Goal: Check status: Check status

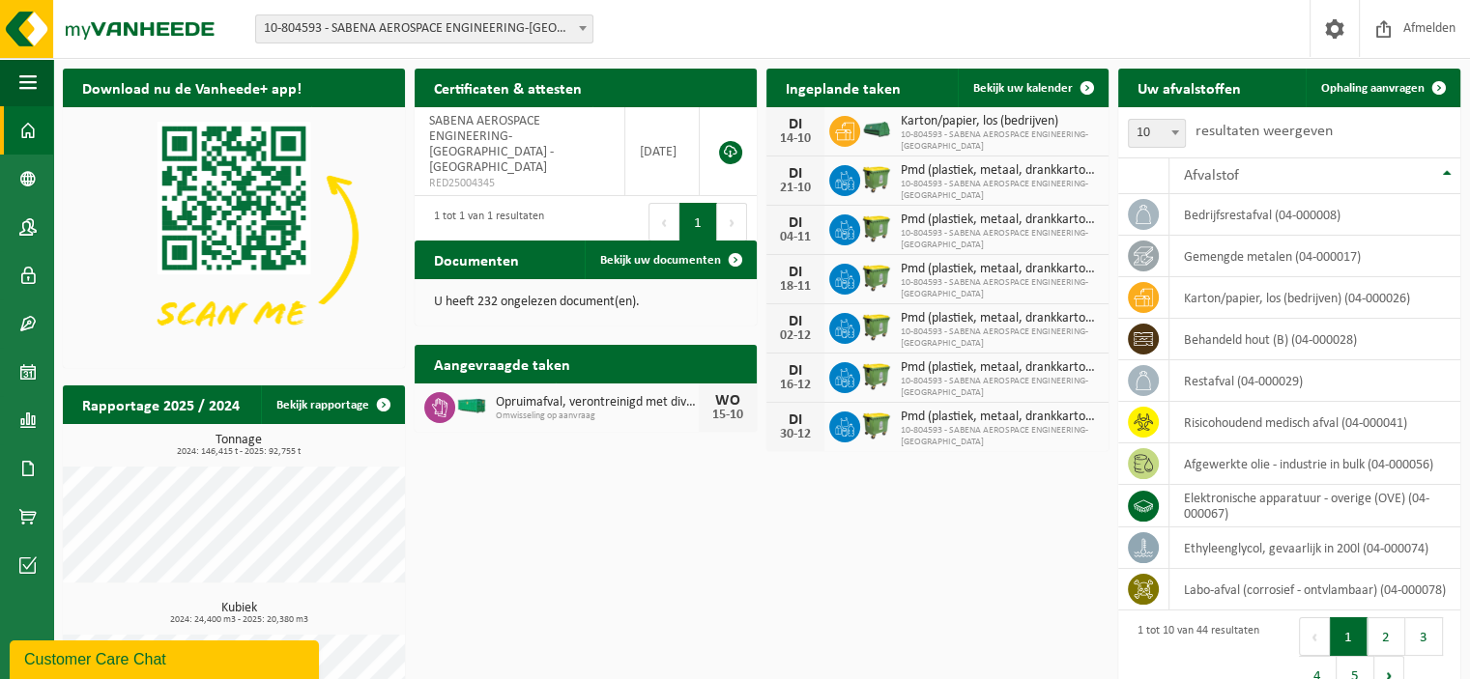
click at [417, 17] on span "10-804593 - SABENA AEROSPACE ENGINEERING-[GEOGRAPHIC_DATA] - [GEOGRAPHIC_DATA]" at bounding box center [424, 28] width 336 height 27
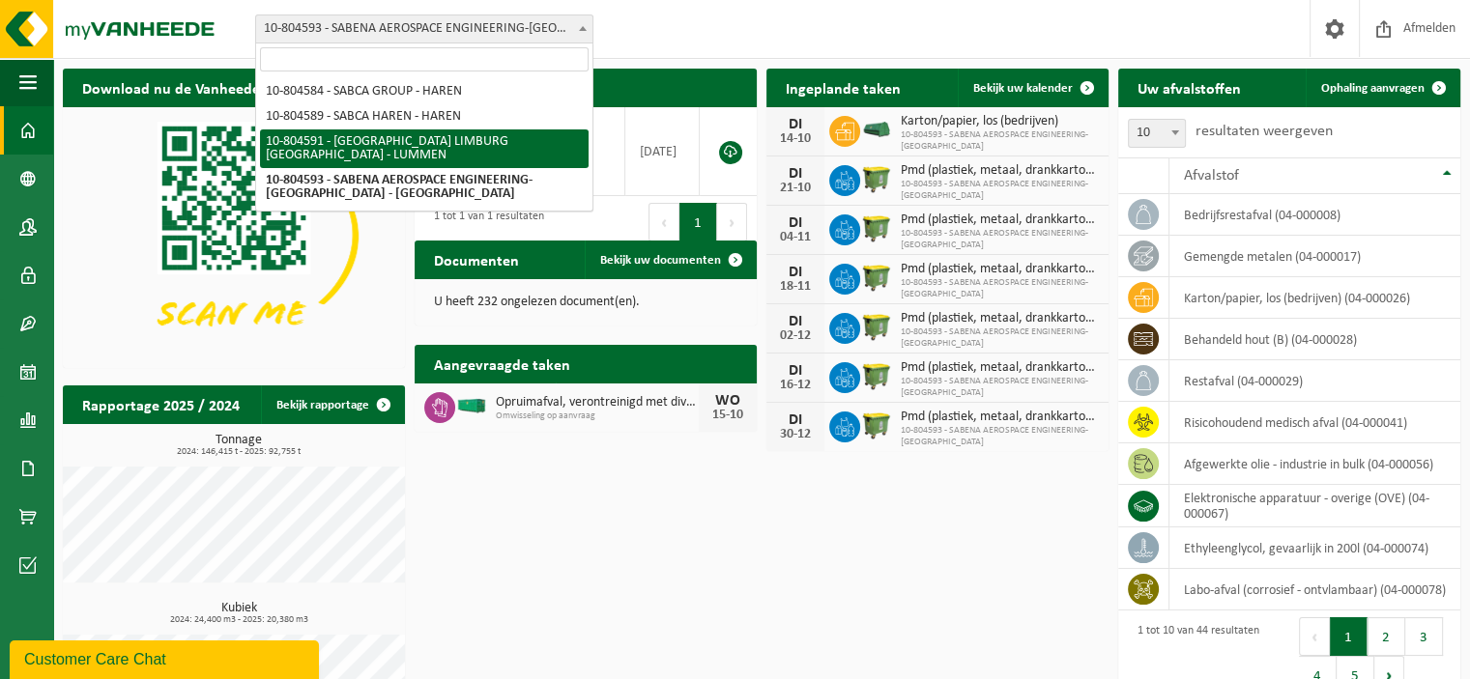
select select "34497"
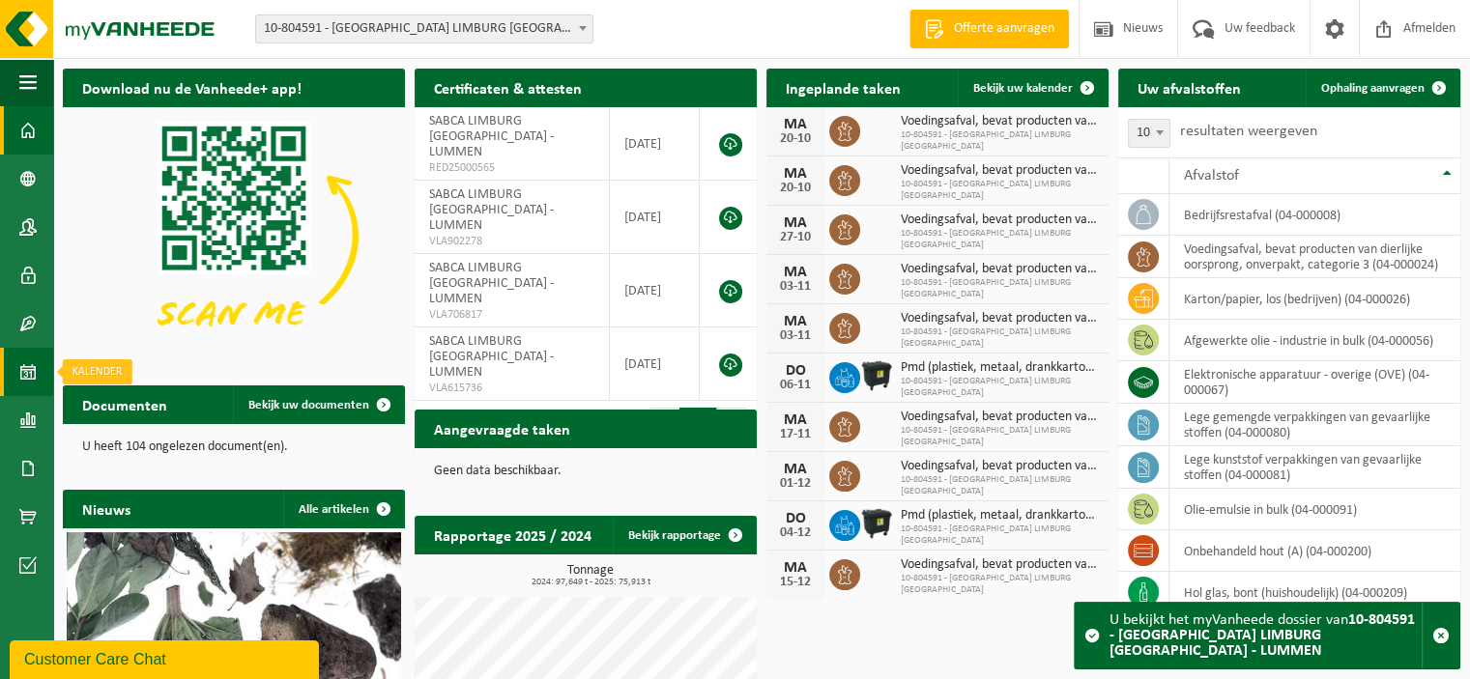
click at [29, 374] on span at bounding box center [27, 372] width 17 height 48
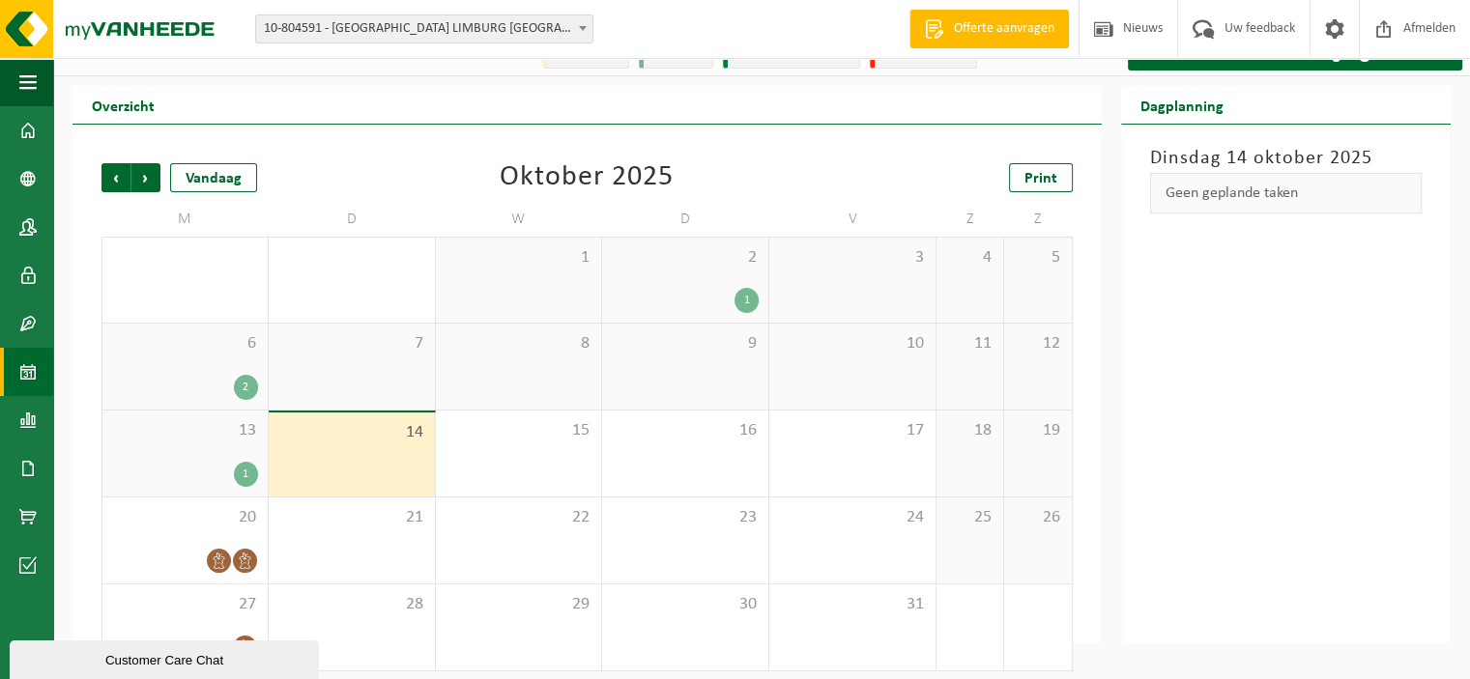
scroll to position [37, 0]
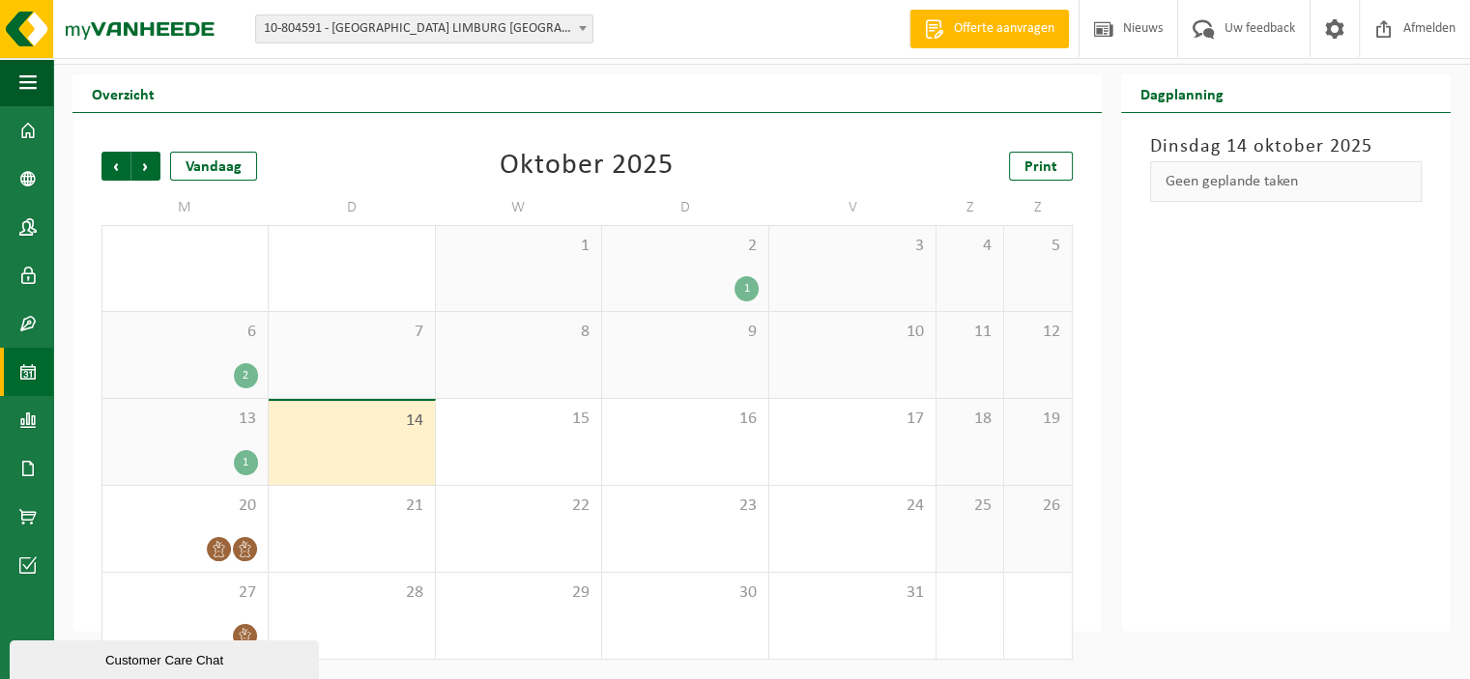
click at [653, 266] on div "2 1" at bounding box center [685, 268] width 166 height 85
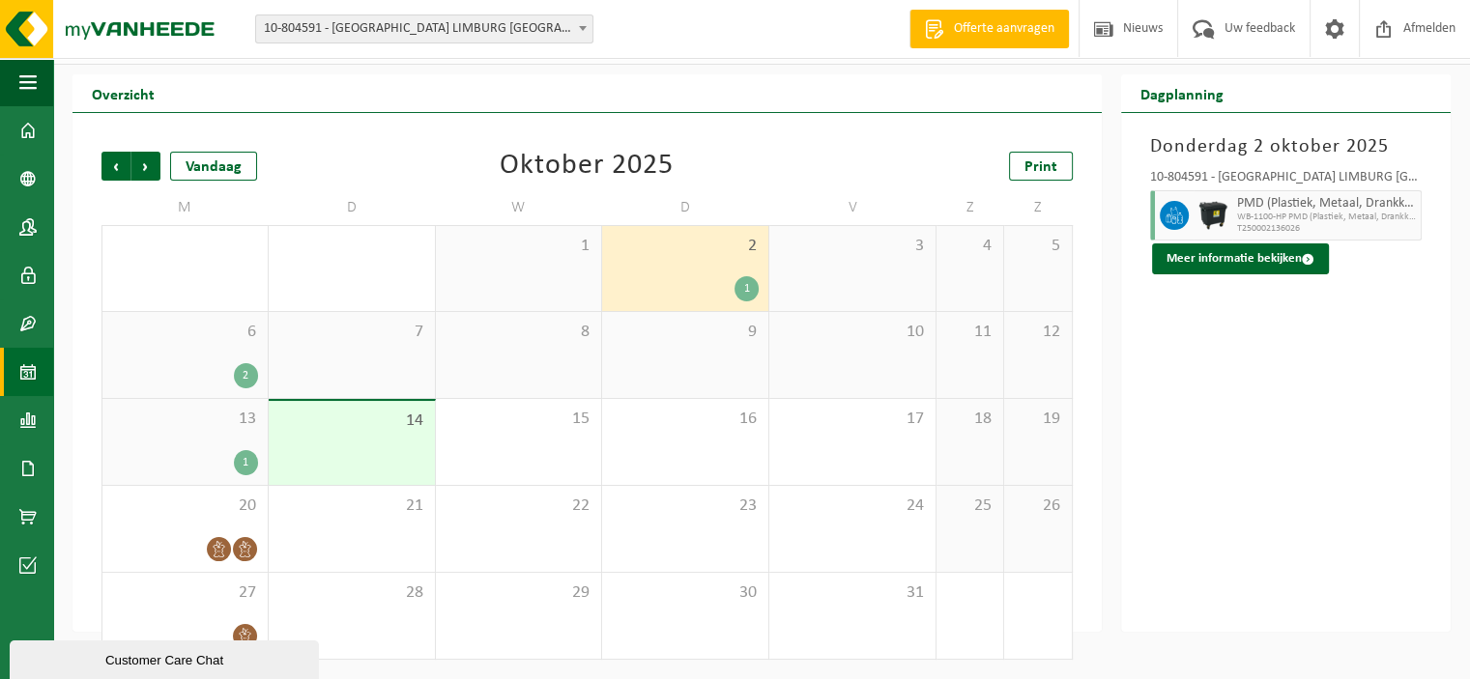
click at [201, 365] on div "2" at bounding box center [185, 375] width 146 height 25
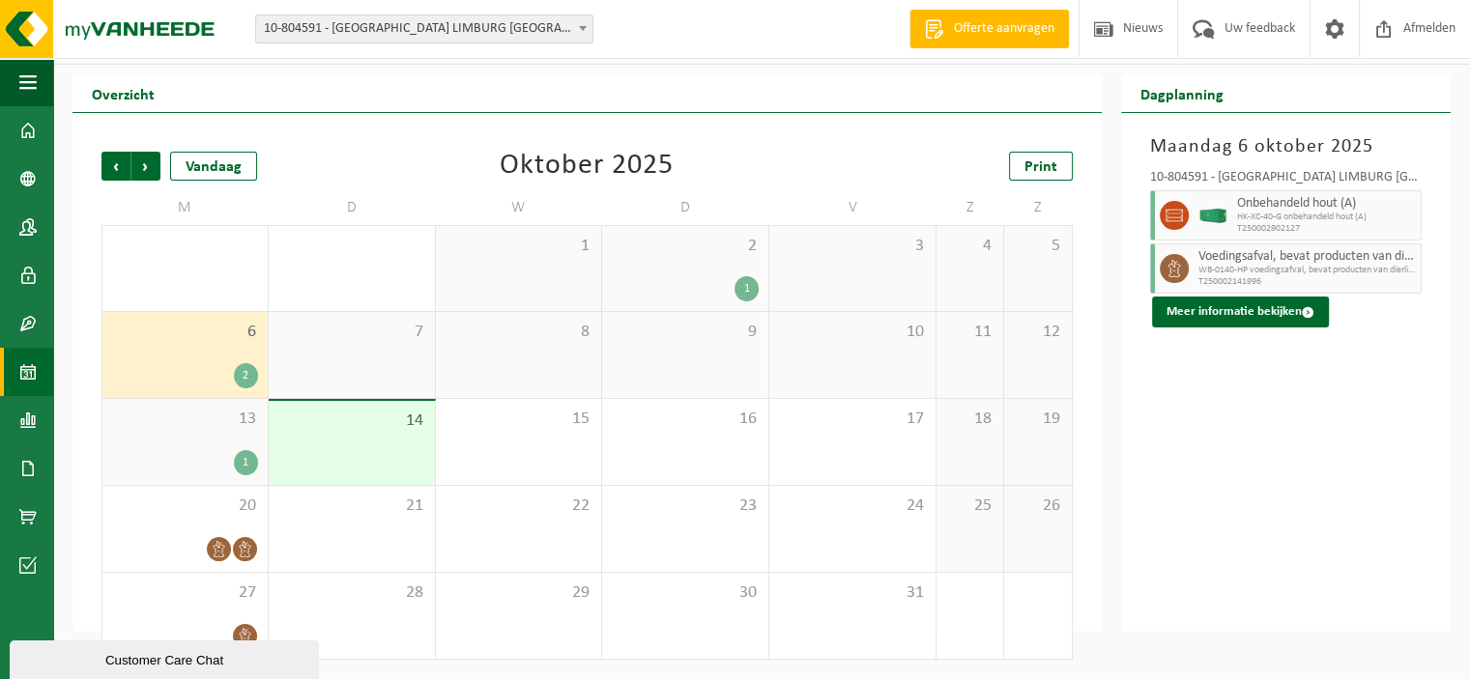
click at [214, 409] on span "13" at bounding box center [185, 419] width 146 height 21
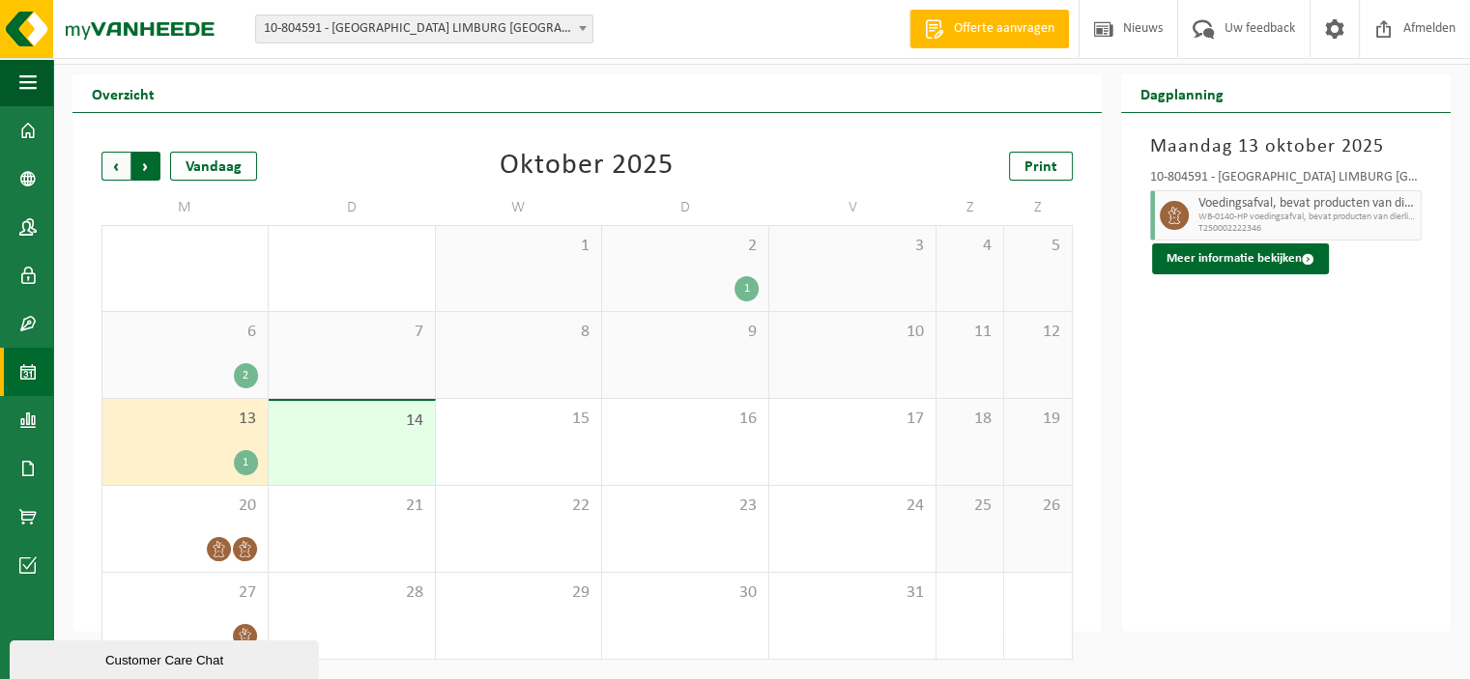
click at [115, 172] on span "Vorige" at bounding box center [115, 166] width 29 height 29
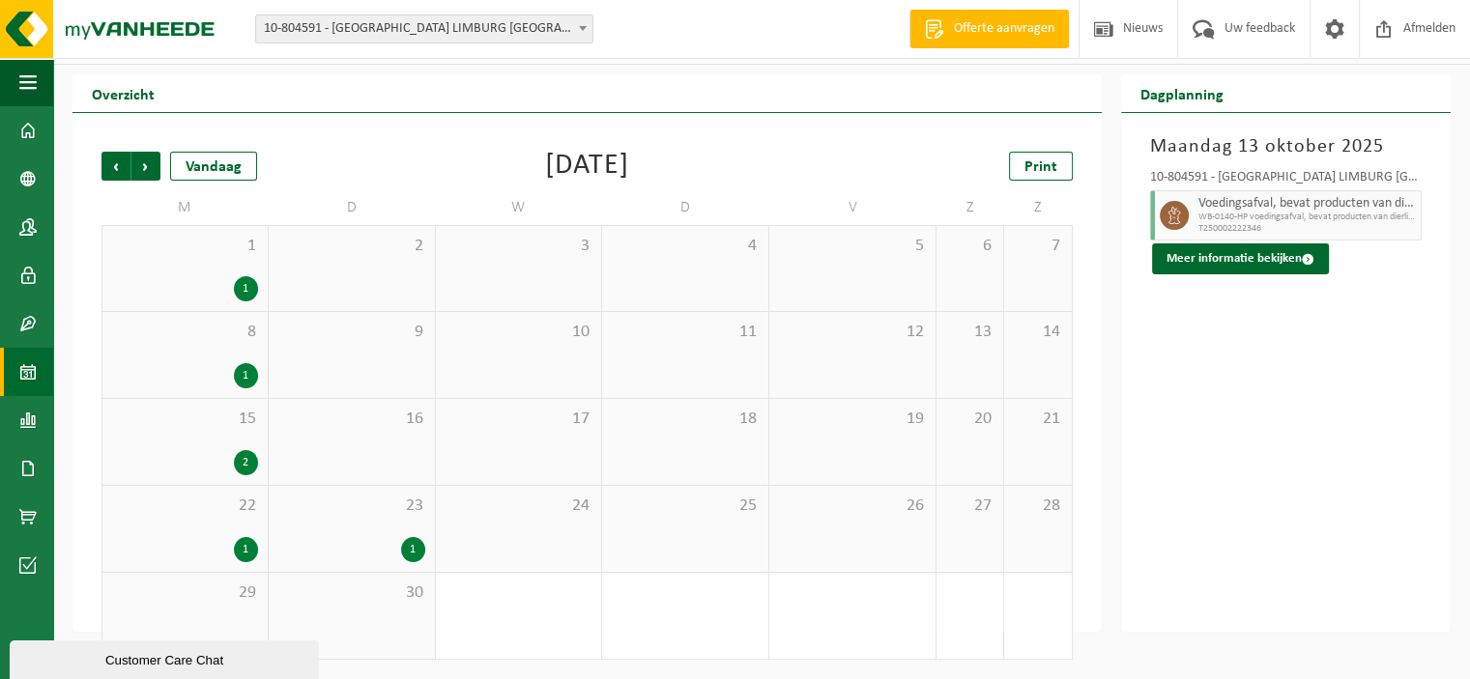
click at [369, 518] on div "23 1" at bounding box center [352, 529] width 166 height 86
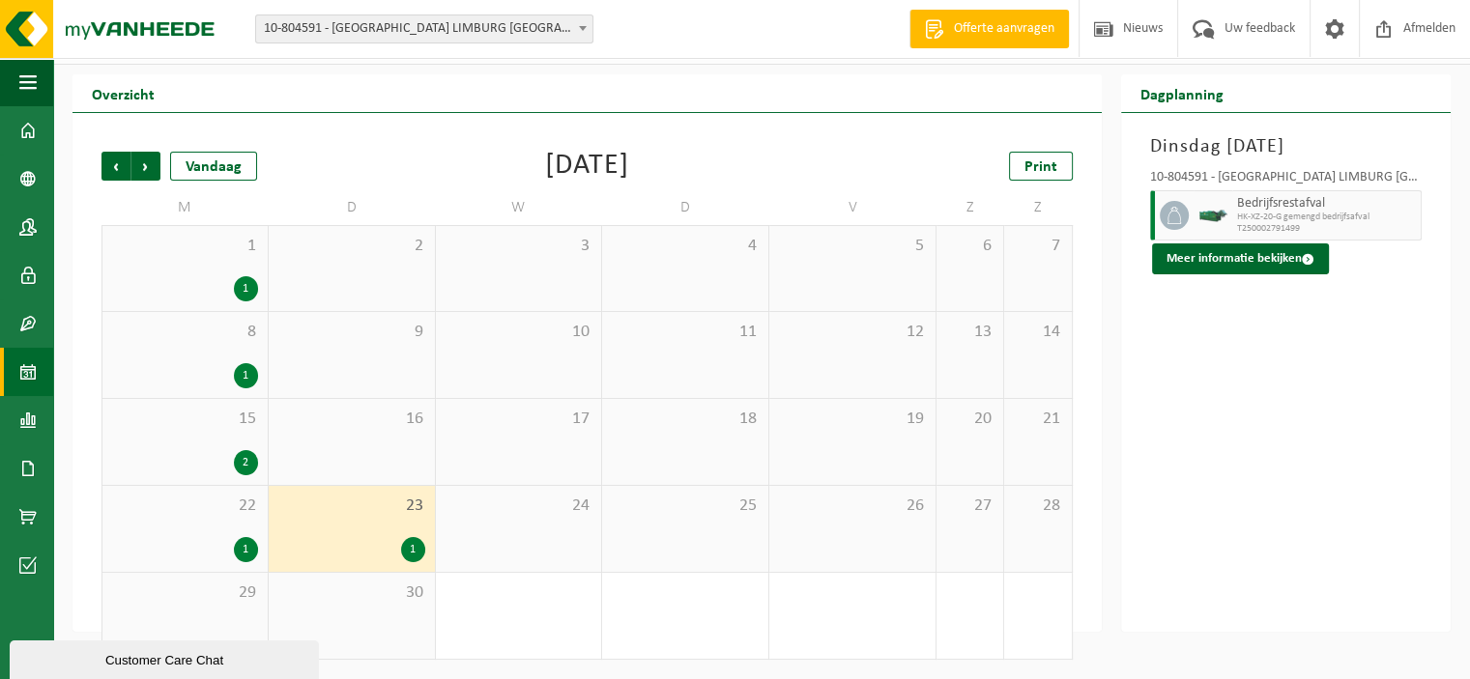
click at [182, 440] on div "15 2" at bounding box center [184, 442] width 165 height 86
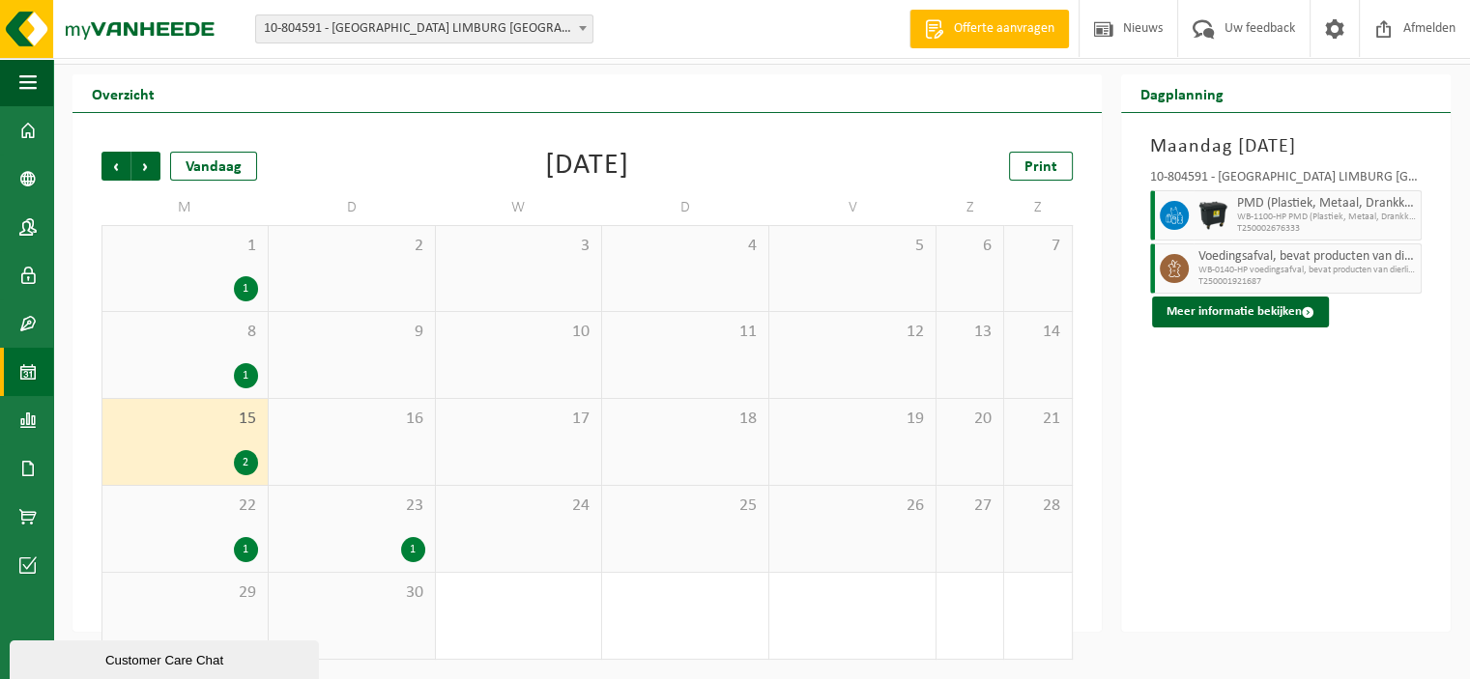
click at [362, 528] on div "23 1" at bounding box center [352, 529] width 166 height 86
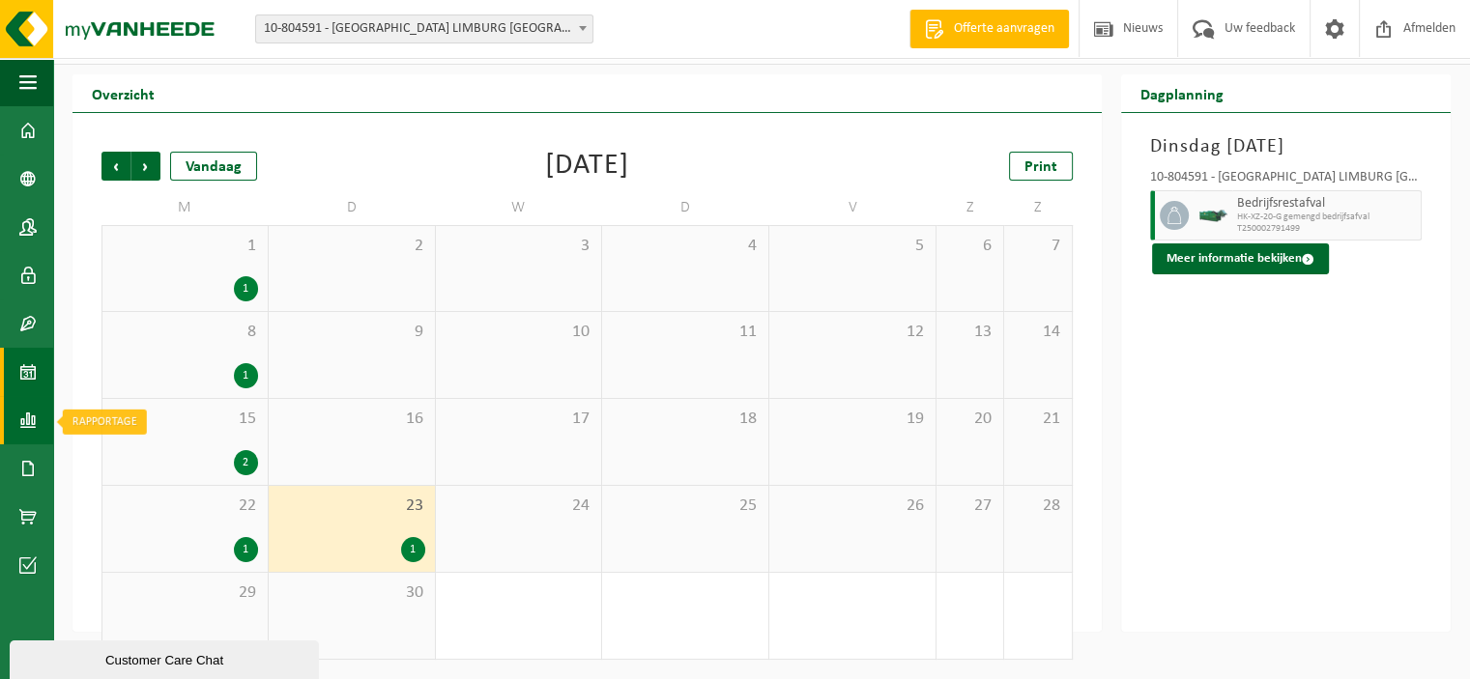
click at [23, 415] on span at bounding box center [27, 420] width 17 height 48
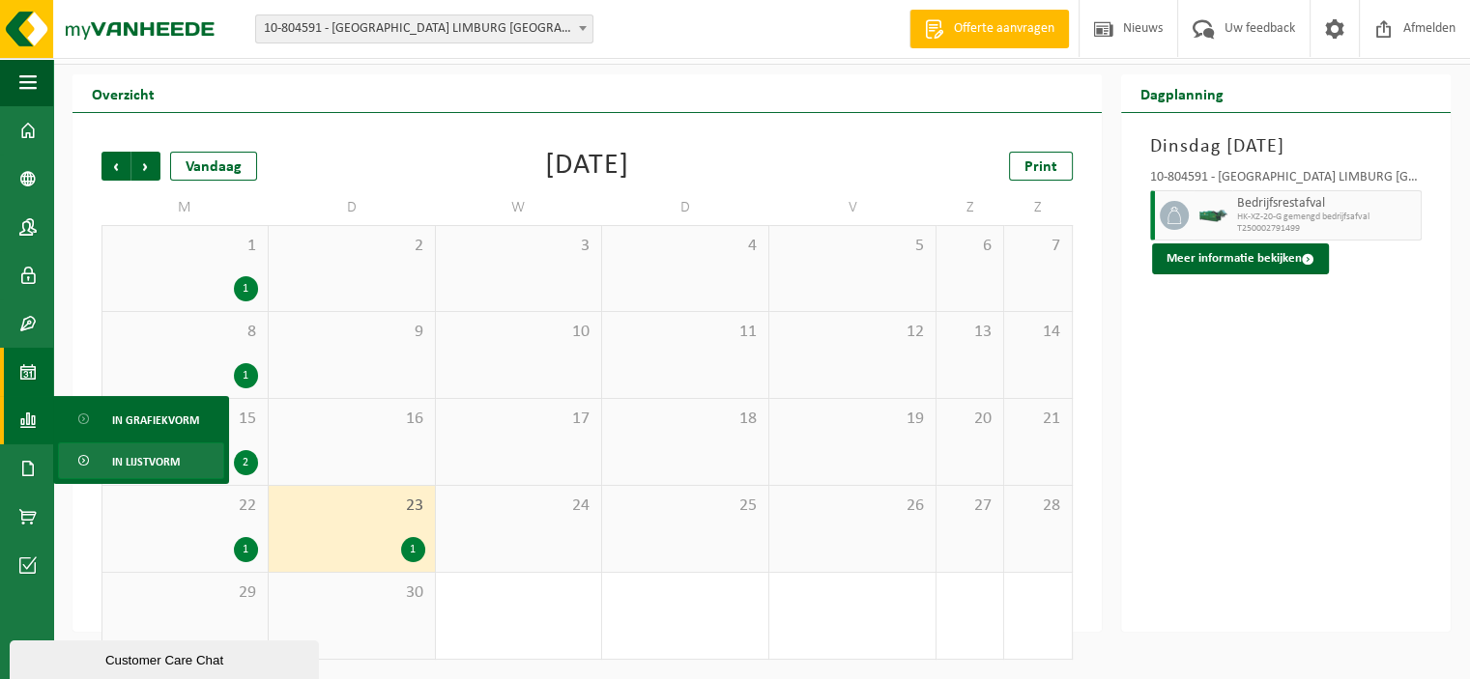
click at [181, 451] on link "In lijstvorm" at bounding box center [141, 461] width 166 height 37
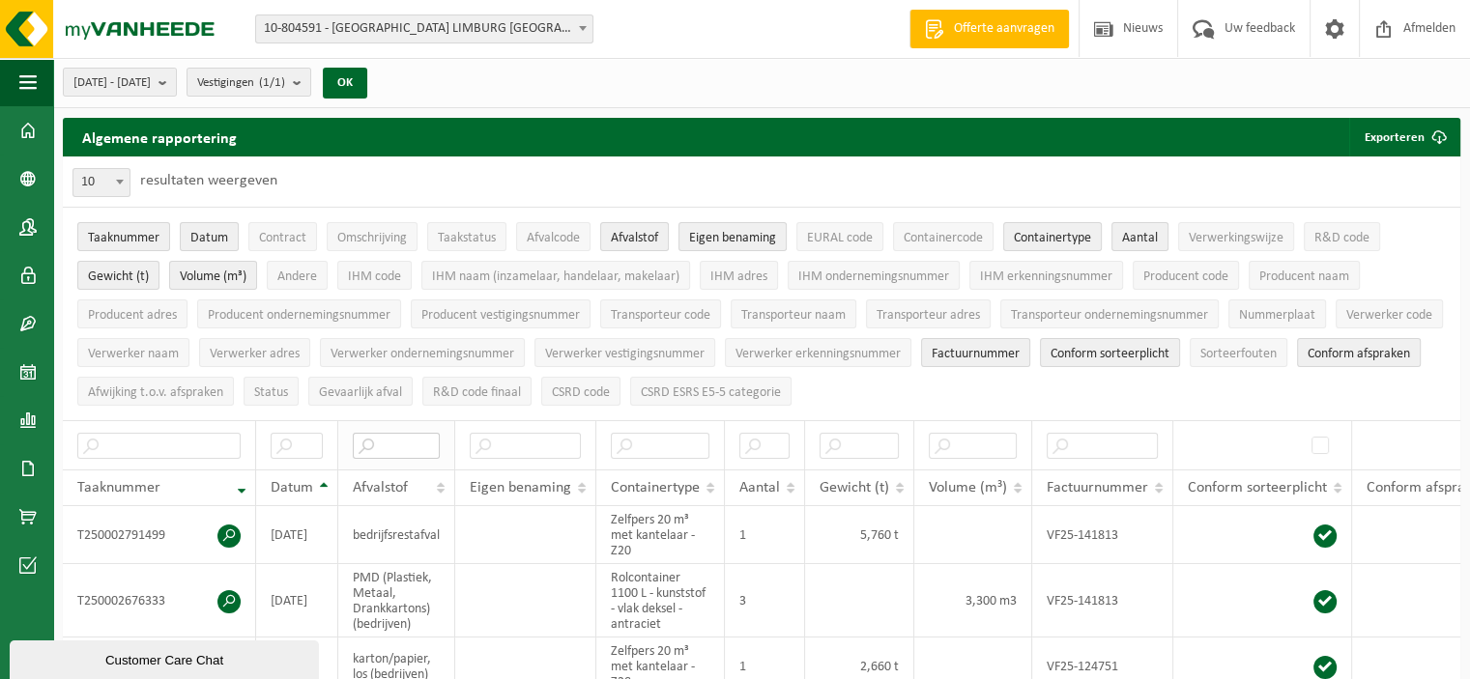
click at [410, 451] on input "text" at bounding box center [396, 446] width 87 height 26
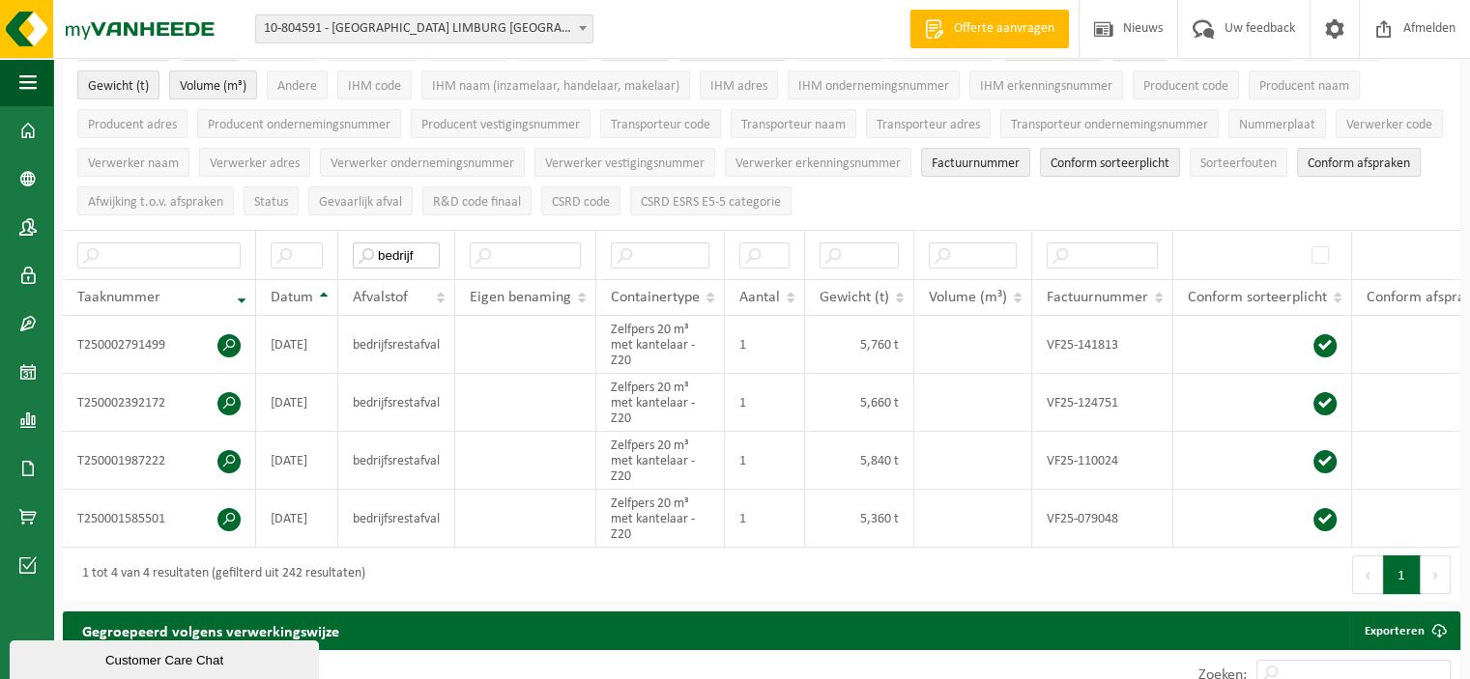
scroll to position [193, 0]
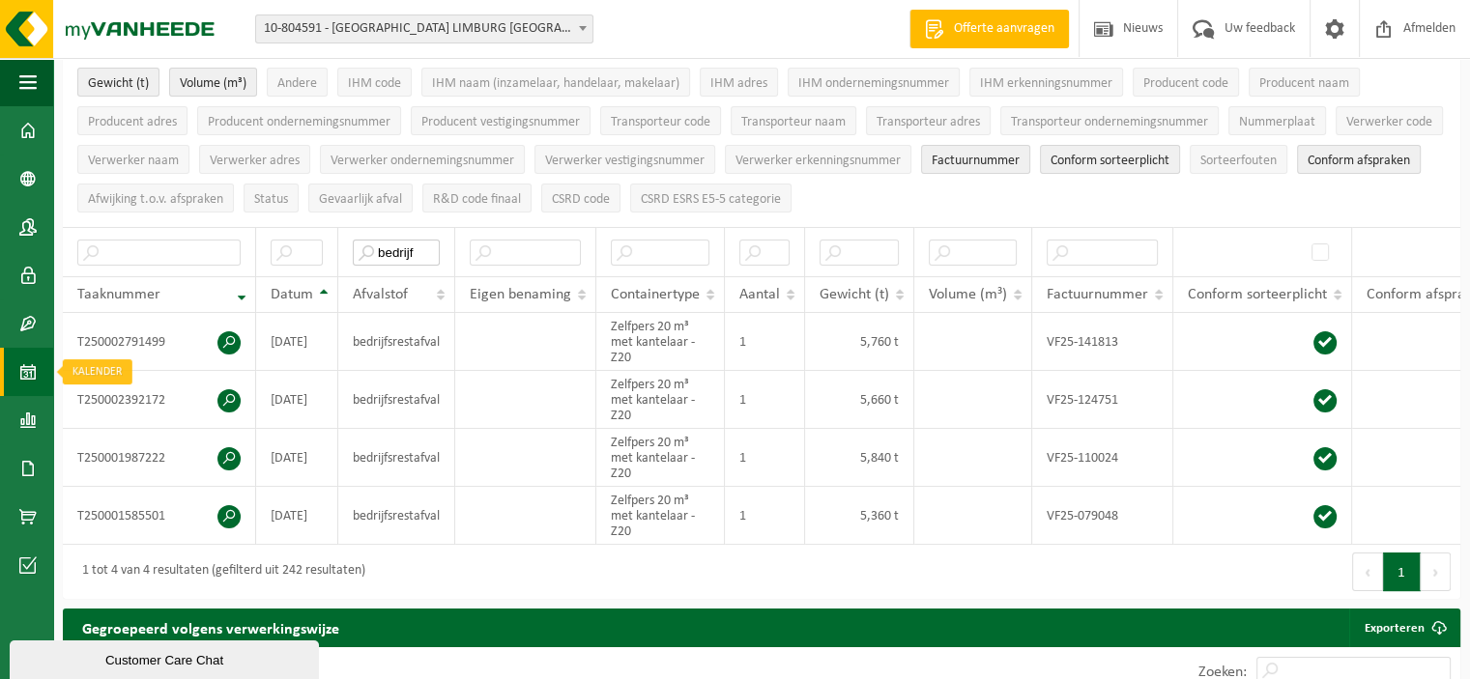
type input "bedrijf"
click at [32, 369] on span at bounding box center [27, 372] width 17 height 48
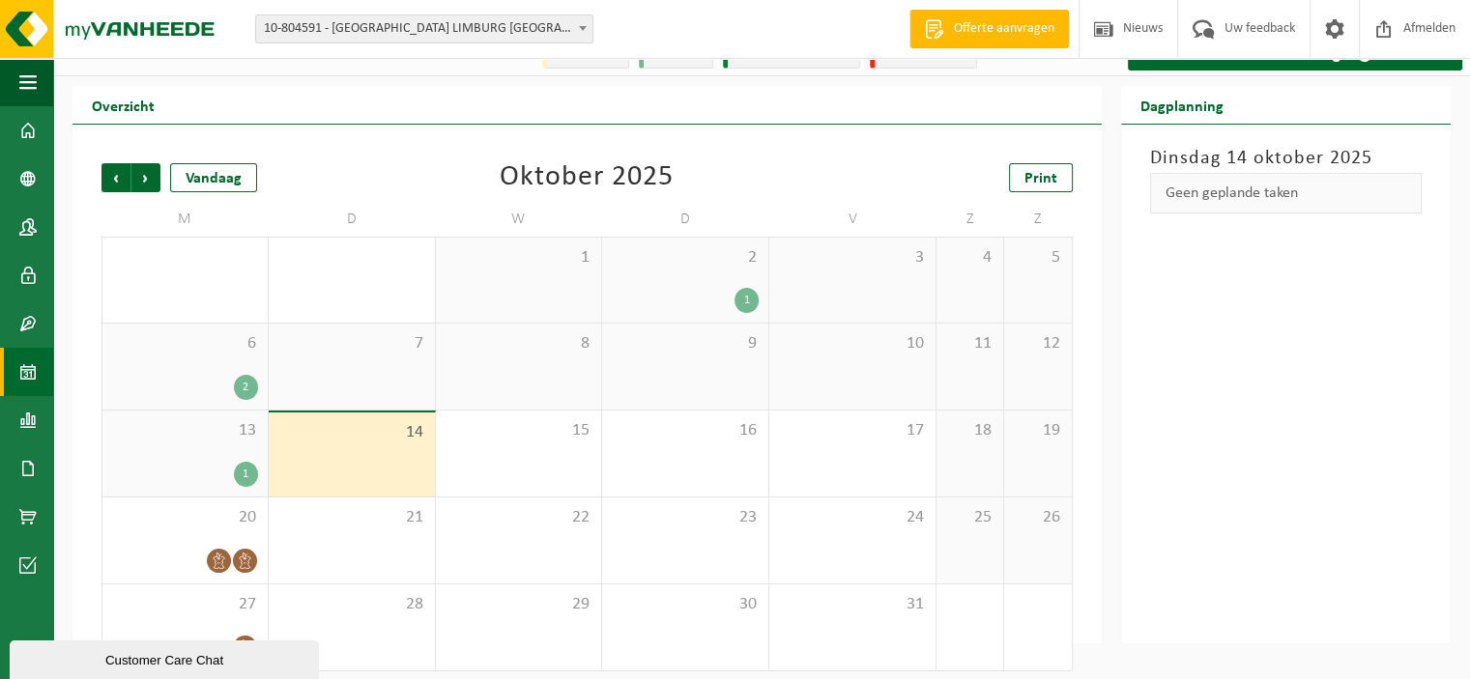
scroll to position [37, 0]
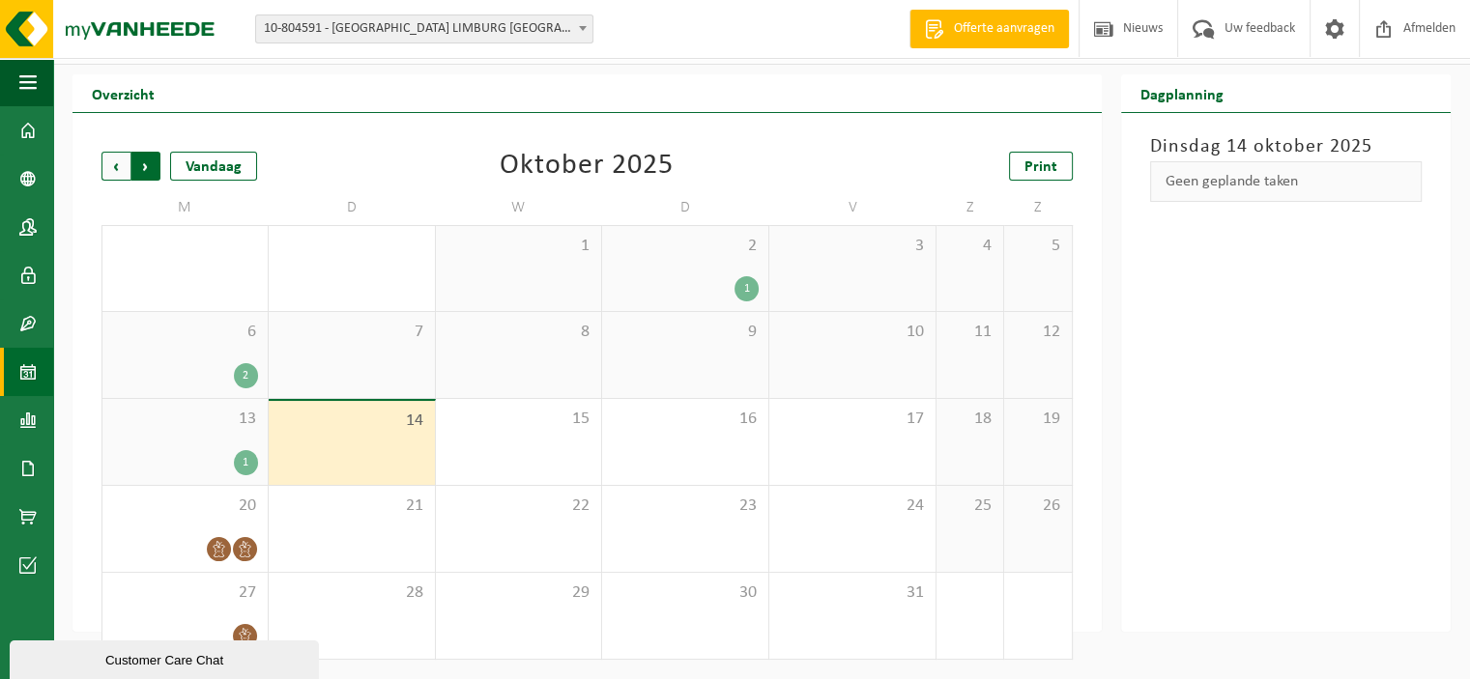
click at [122, 164] on span "Vorige" at bounding box center [115, 166] width 29 height 29
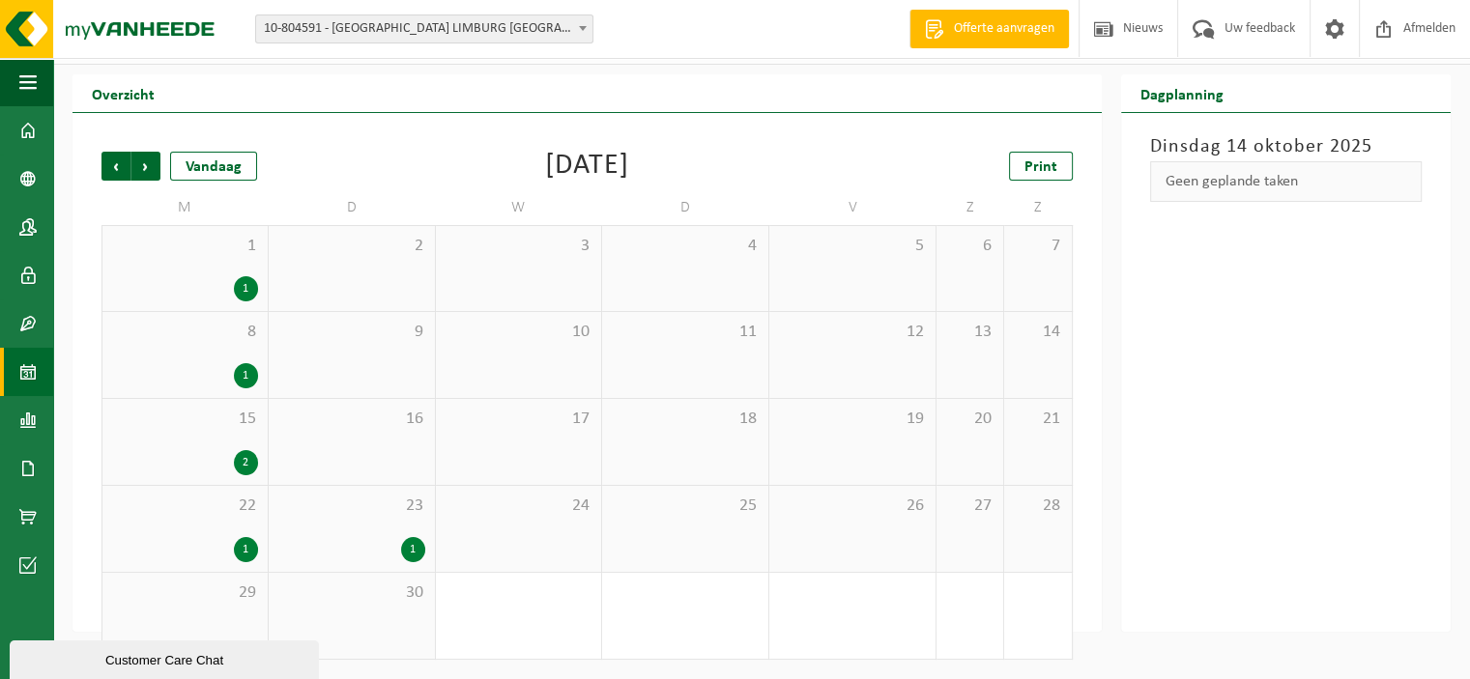
click at [334, 498] on span "23" at bounding box center [351, 506] width 147 height 21
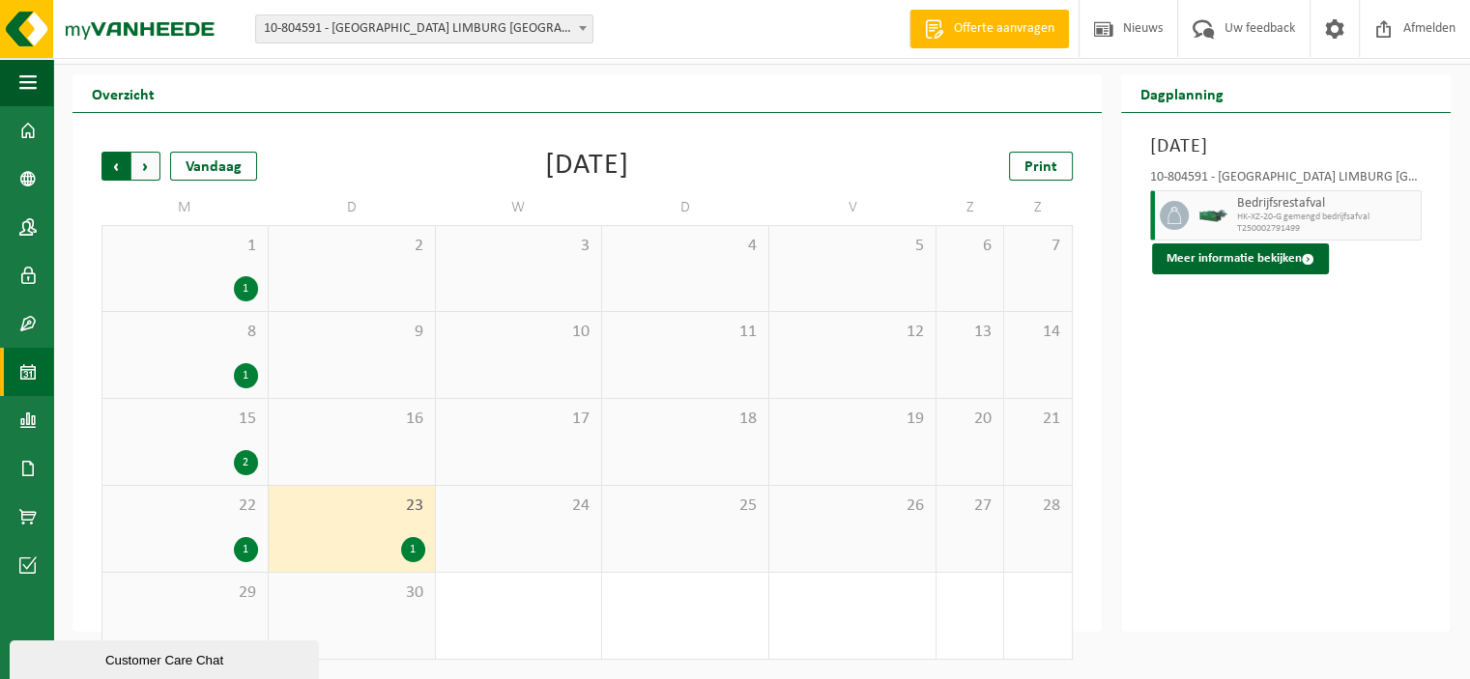
click at [156, 165] on span "Volgende" at bounding box center [145, 166] width 29 height 29
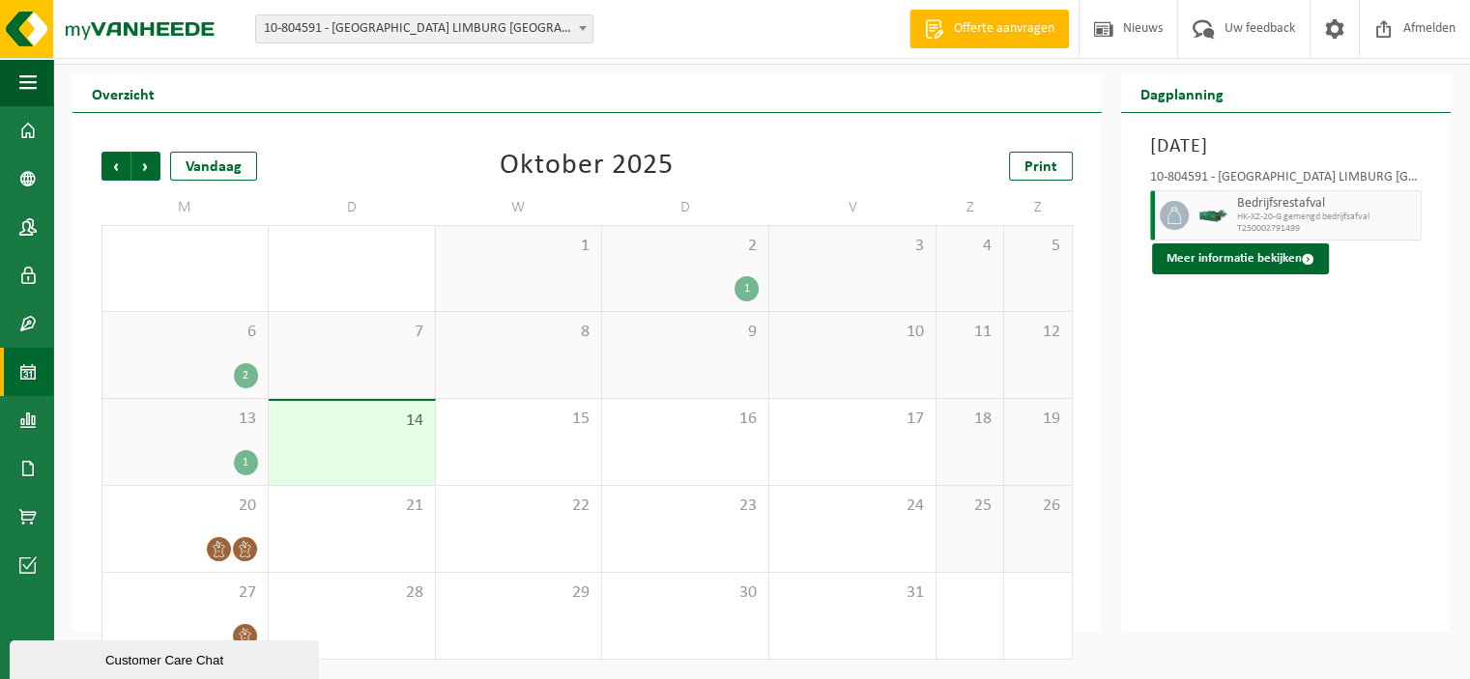
click at [675, 262] on div "2 1" at bounding box center [685, 268] width 166 height 85
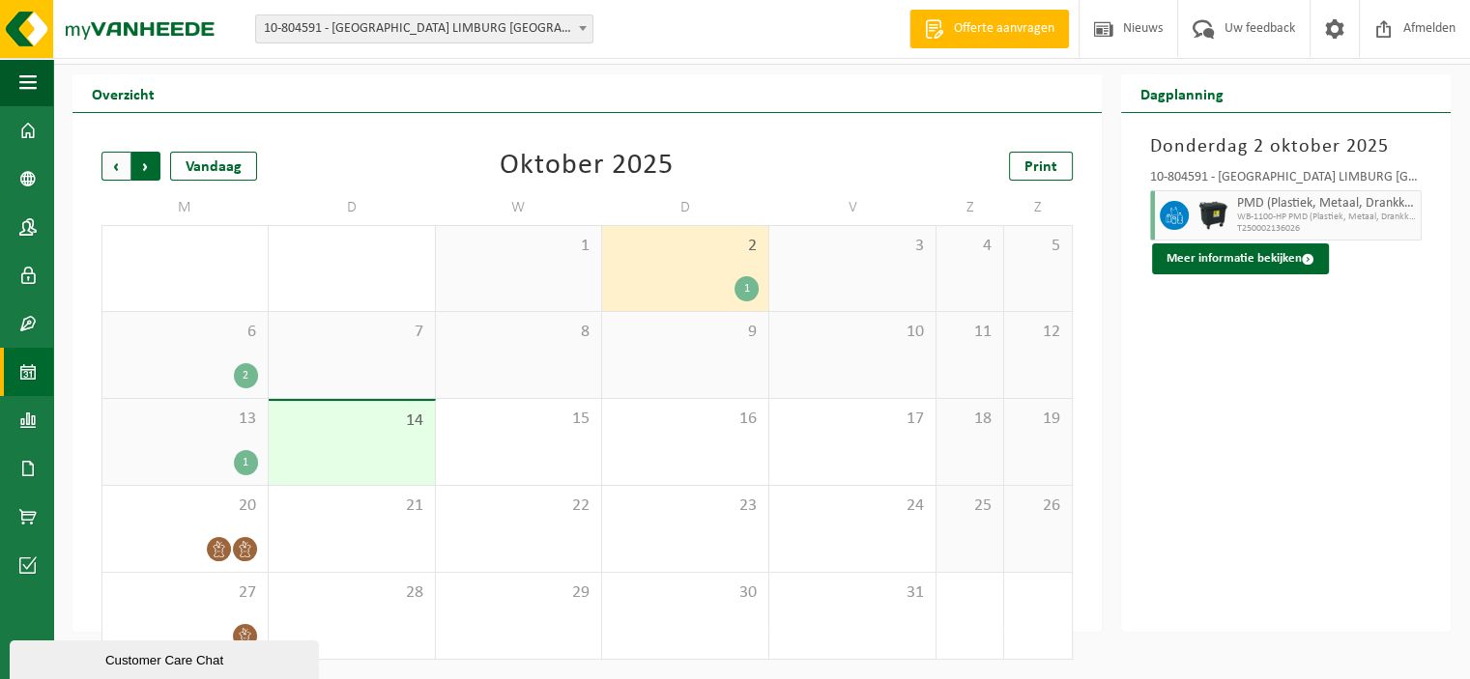
click at [126, 168] on span "Vorige" at bounding box center [115, 166] width 29 height 29
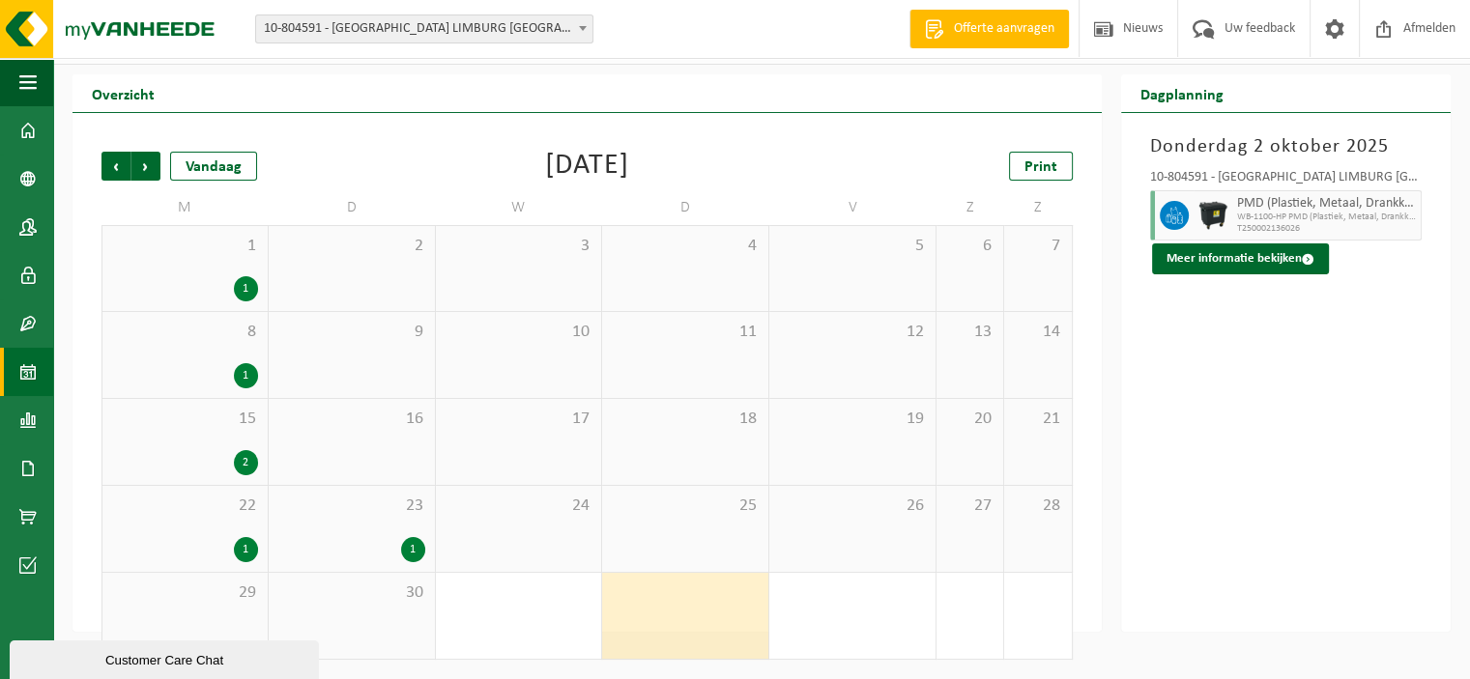
click at [126, 168] on span "Vorige" at bounding box center [115, 166] width 29 height 29
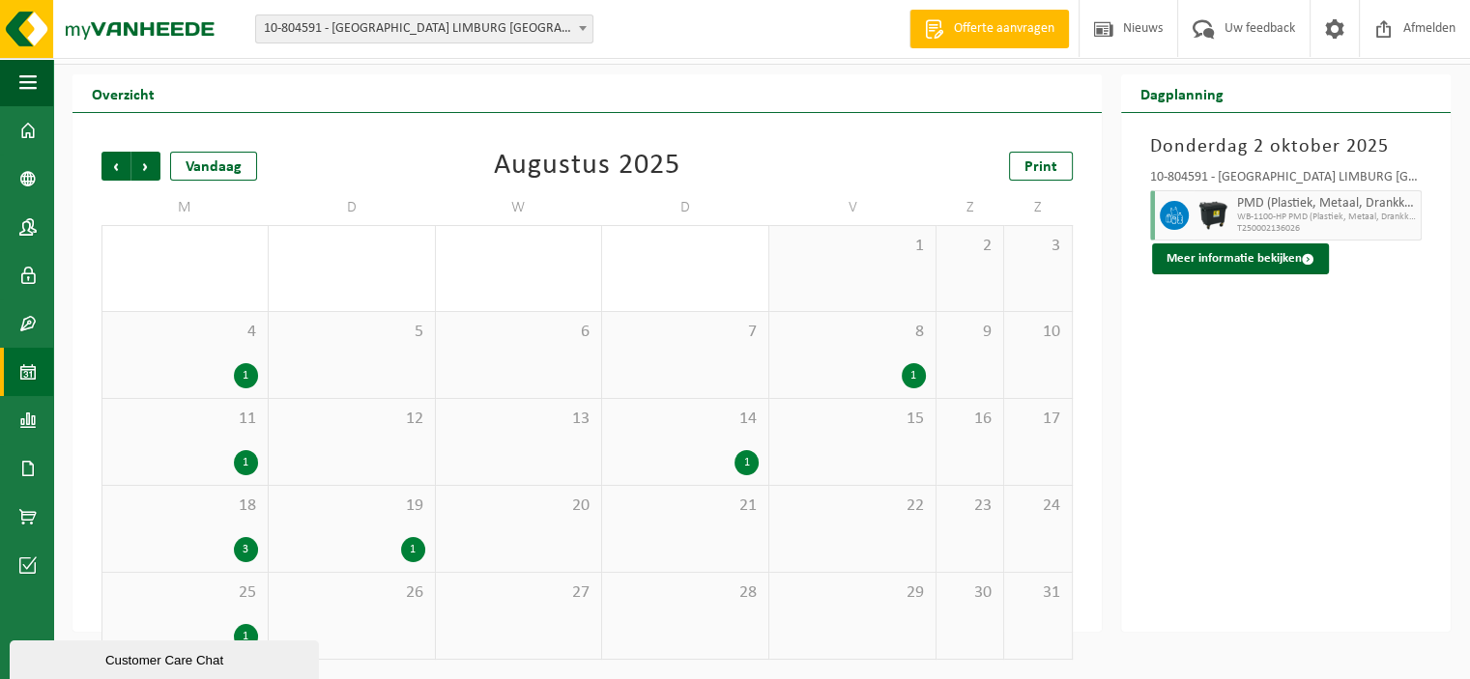
click at [665, 435] on div "14 1" at bounding box center [685, 442] width 166 height 86
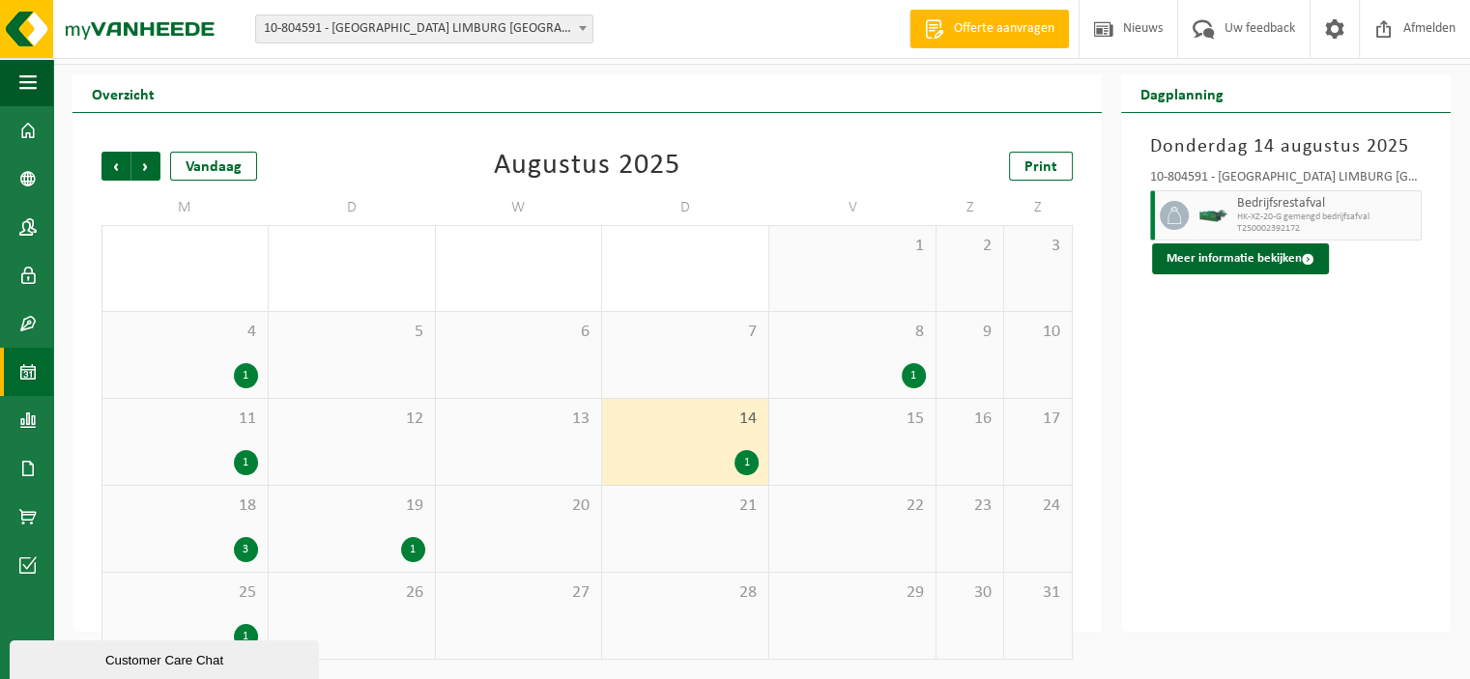
click at [843, 333] on span "8" at bounding box center [852, 332] width 147 height 21
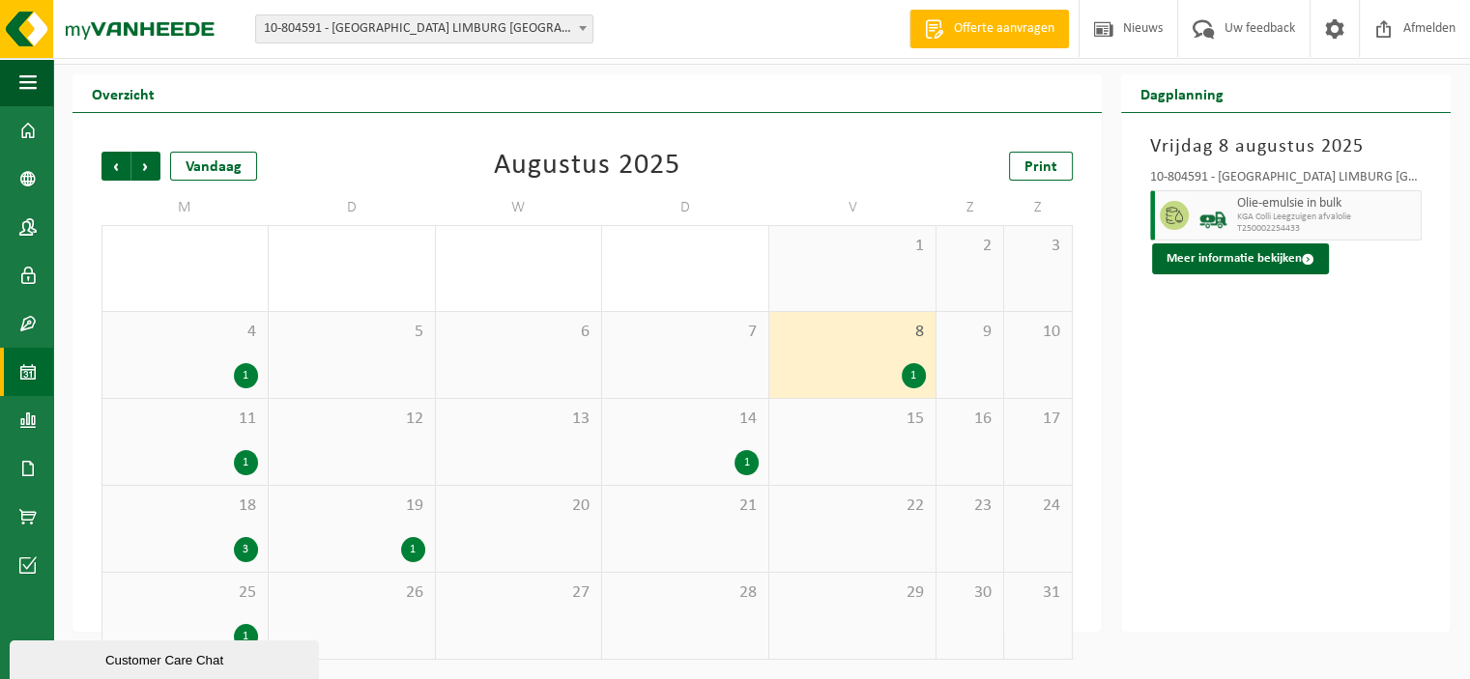
click at [367, 521] on div "19 1" at bounding box center [352, 529] width 166 height 86
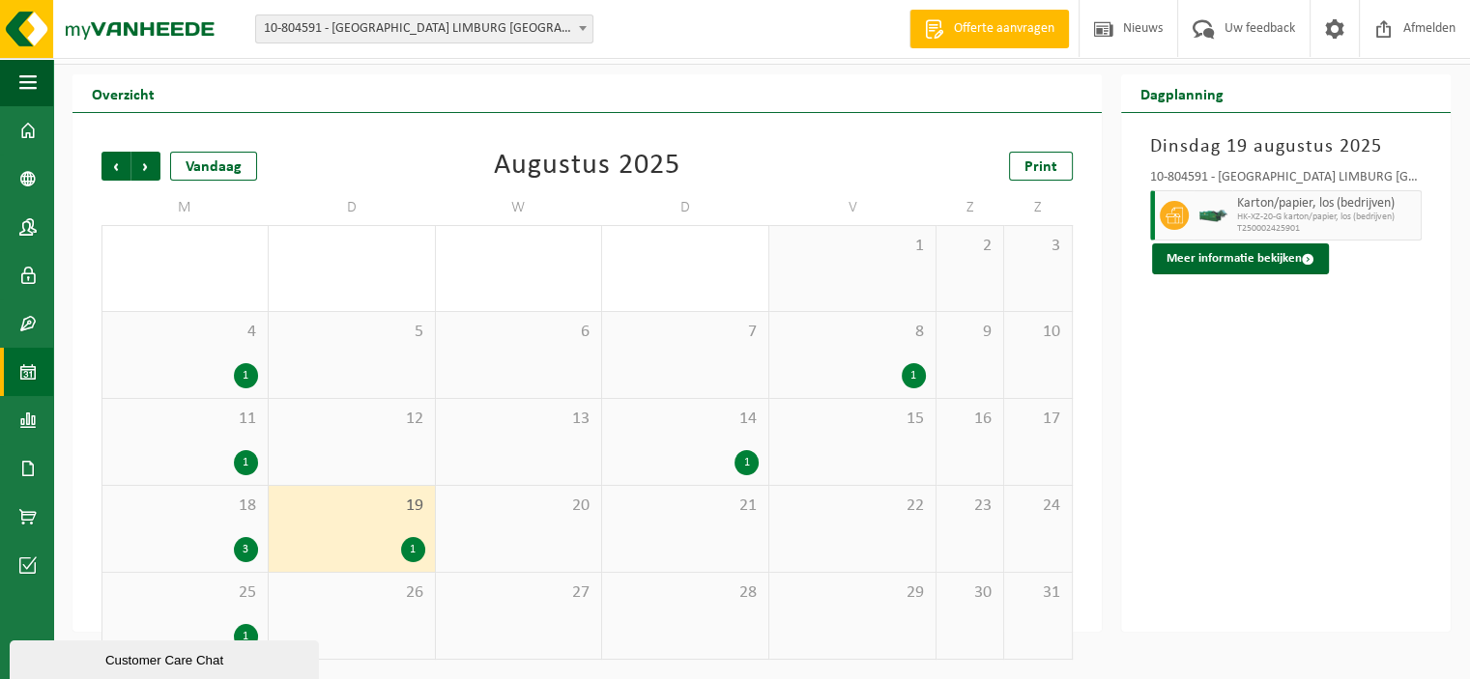
click at [870, 378] on div "1" at bounding box center [852, 375] width 147 height 25
